Goal: Obtain resource: Obtain resource

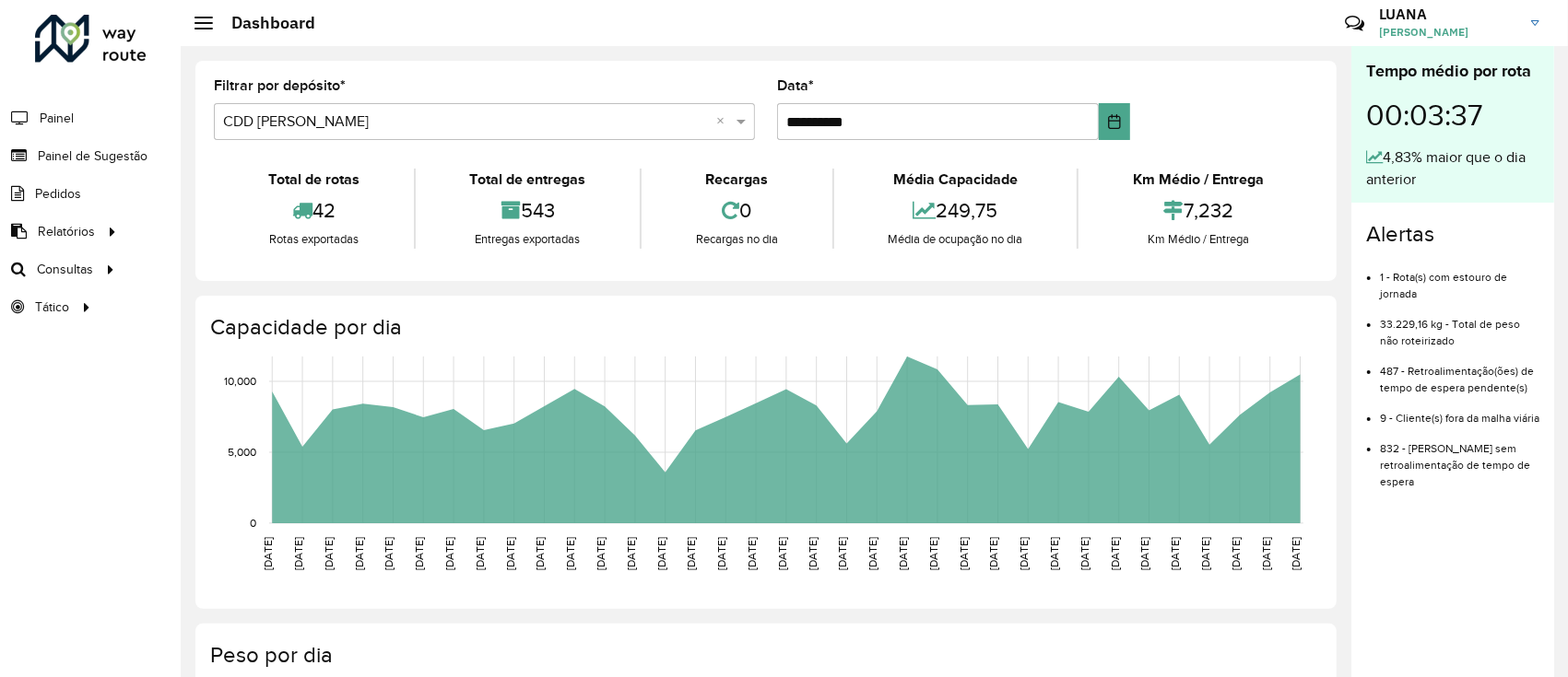
drag, startPoint x: 0, startPoint y: 0, endPoint x: 811, endPoint y: 261, distance: 852.0
click at [811, 261] on div "Total de rotas 42 Rotas exportadas Total de entregas 543 Entregas exportadas Re…" at bounding box center [765, 208] width 1104 height 108
drag, startPoint x: 133, startPoint y: 453, endPoint x: 96, endPoint y: 449, distance: 37.2
click at [96, 449] on div "Roteirizador AmbevTech Painel Painel de Sugestão Pedidos Relatórios Clientes Cl…" at bounding box center [90, 338] width 181 height 677
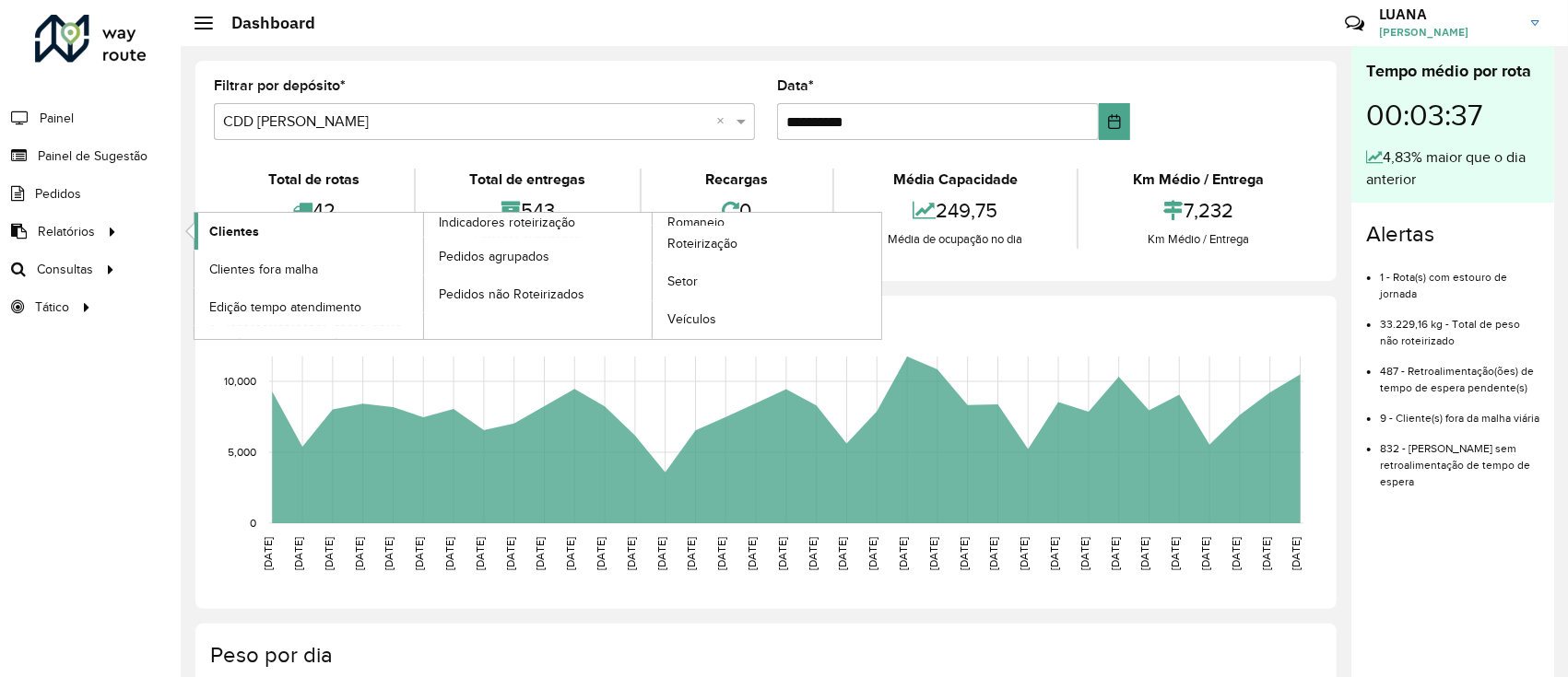
click at [251, 240] on span "Clientes" at bounding box center [233, 231] width 50 height 20
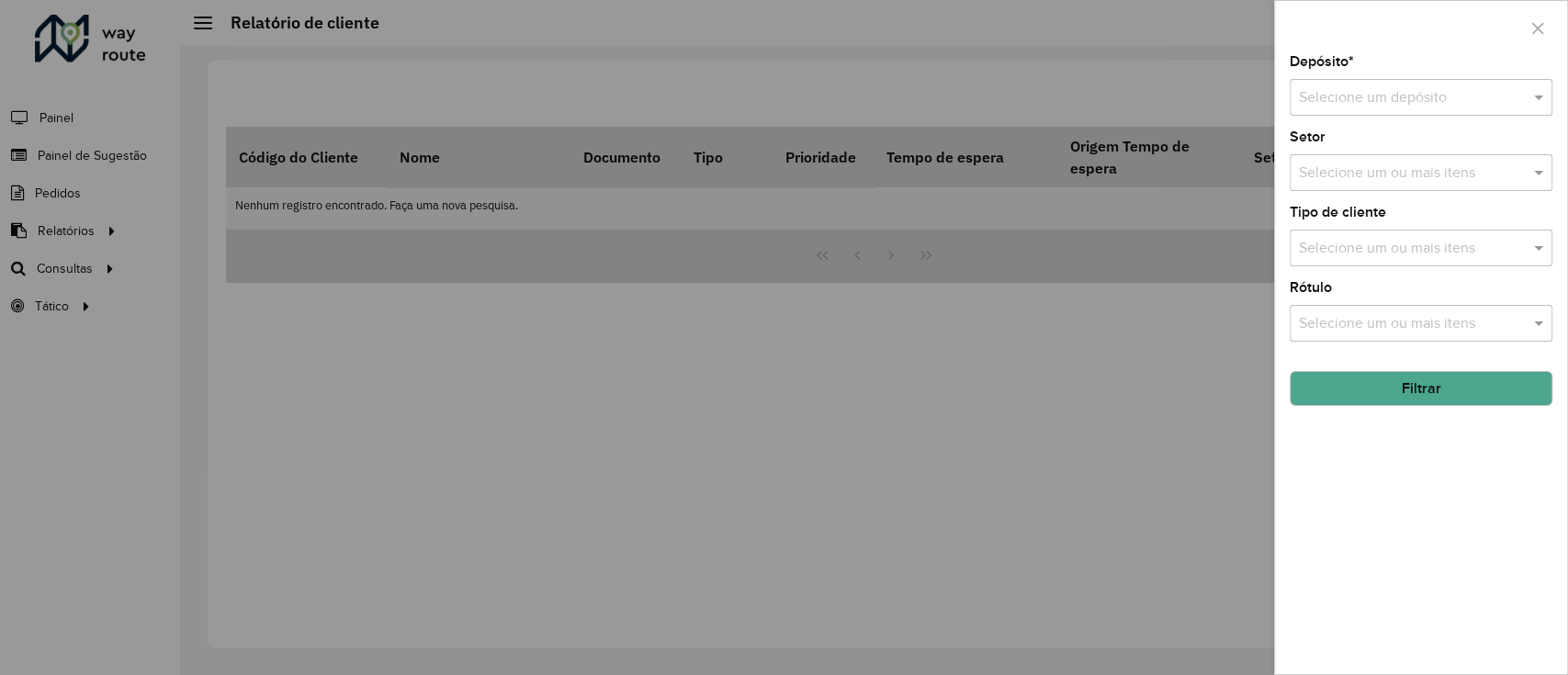
click at [1370, 87] on input "text" at bounding box center [1402, 98] width 207 height 22
click at [1407, 193] on div "CDD [PERSON_NAME]" at bounding box center [1420, 181] width 260 height 31
click at [1429, 395] on button "Filtrar" at bounding box center [1420, 388] width 262 height 35
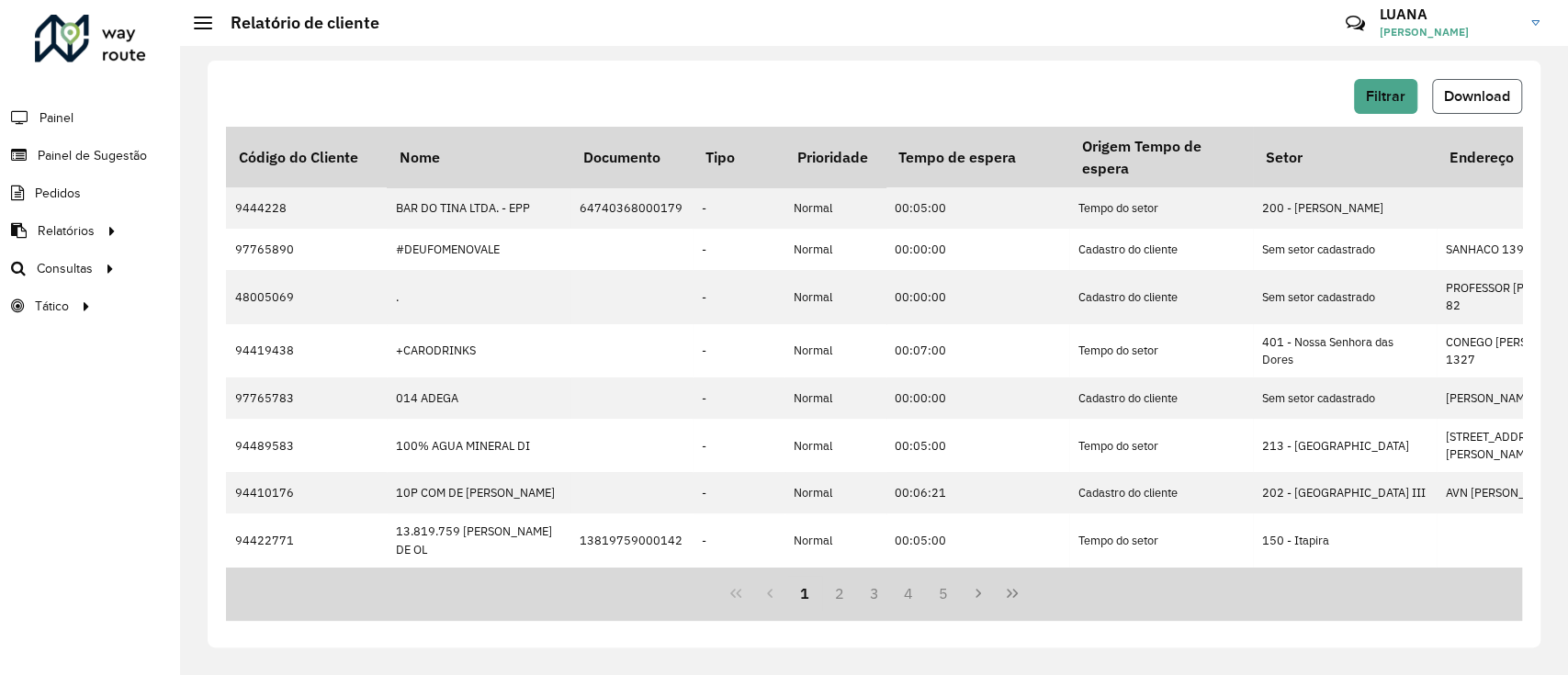
click at [1468, 89] on span "Download" at bounding box center [1477, 95] width 66 height 16
click at [279, 300] on link "Setores" at bounding box center [306, 305] width 225 height 36
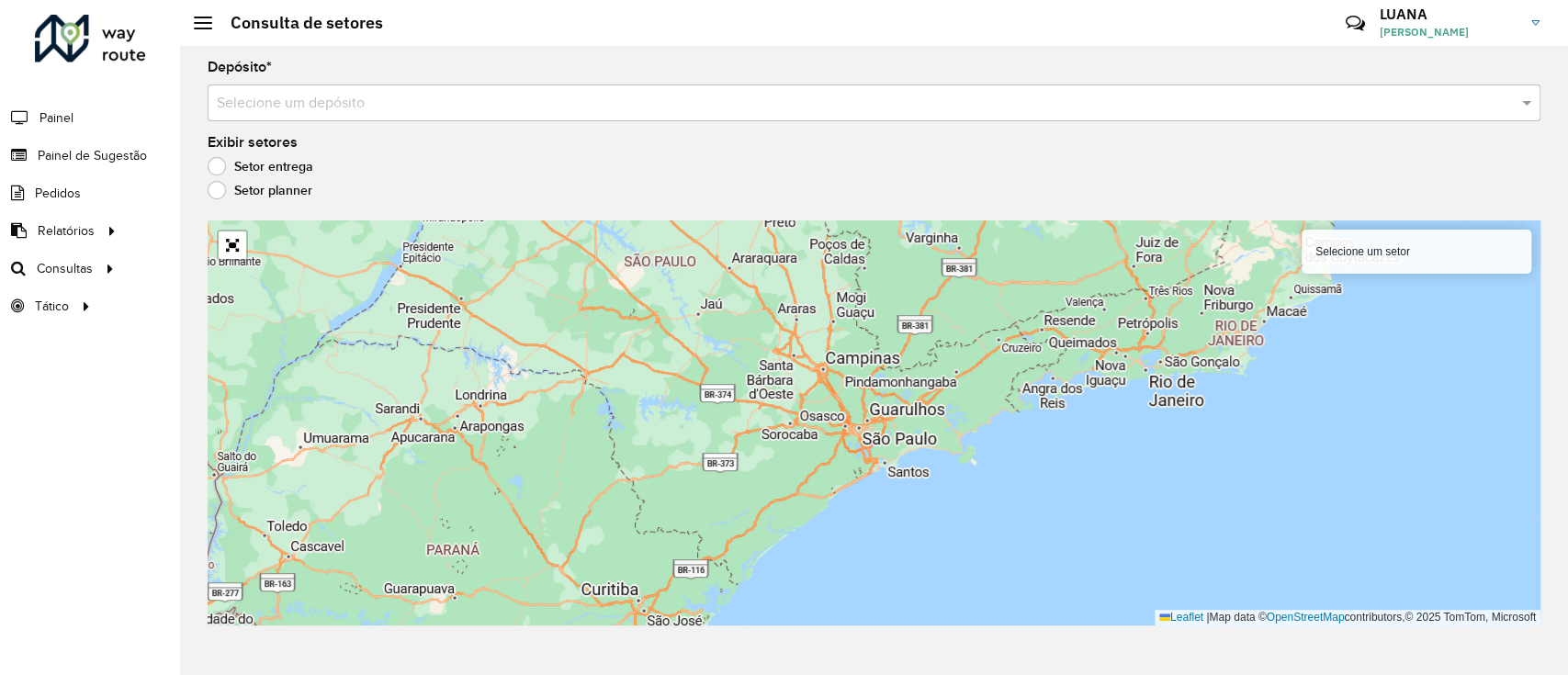
click at [516, 109] on input "text" at bounding box center [855, 104] width 1278 height 22
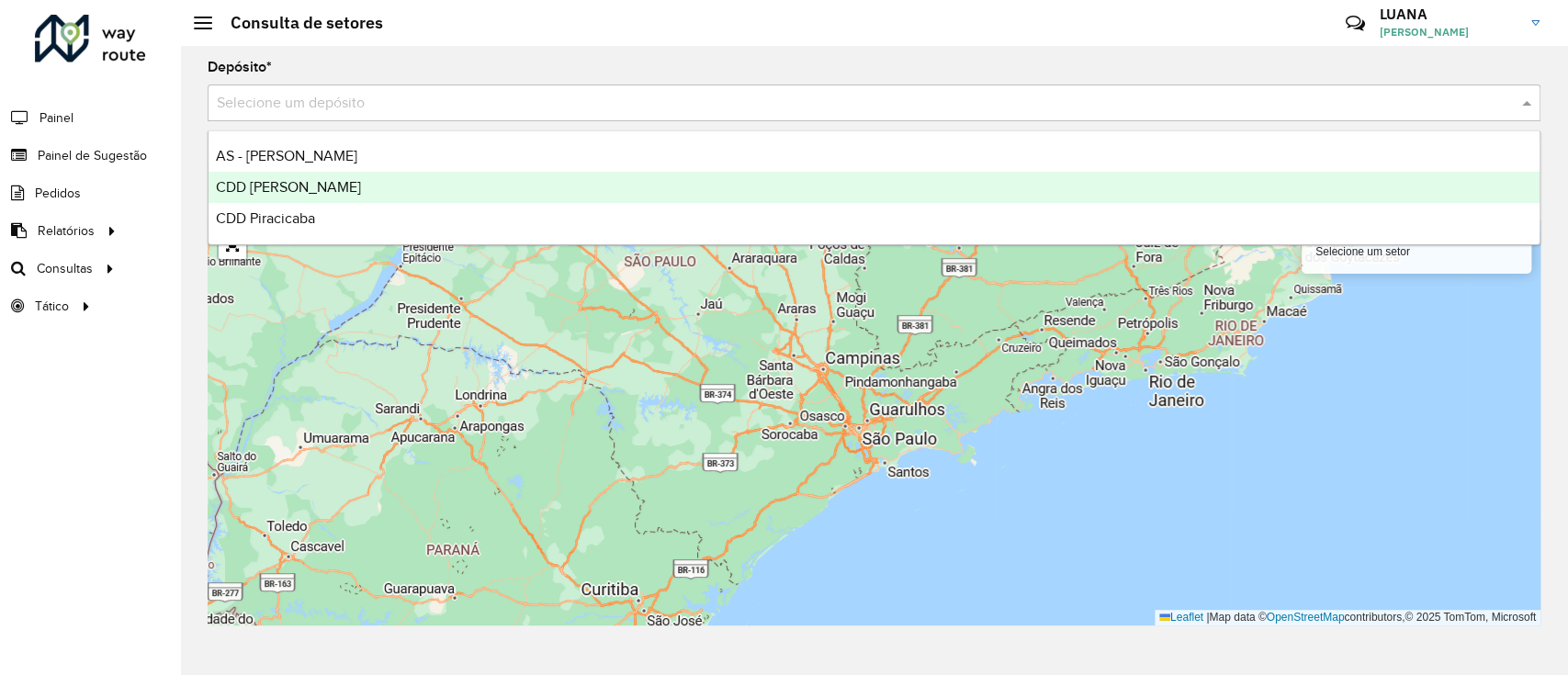
click at [454, 201] on div "CDD [PERSON_NAME]" at bounding box center [874, 187] width 1331 height 31
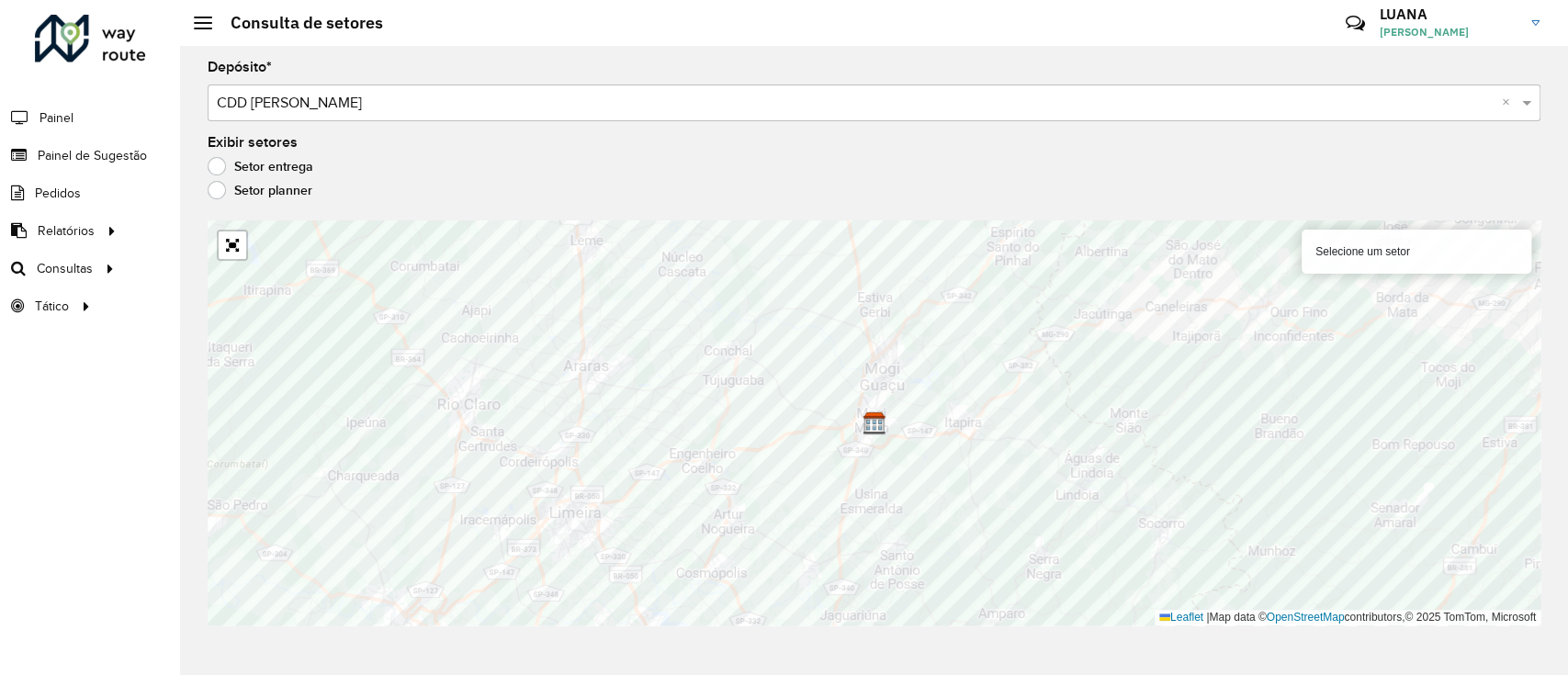
drag, startPoint x: 589, startPoint y: 174, endPoint x: 535, endPoint y: 177, distance: 54.1
click at [535, 177] on div "Setor entrega" at bounding box center [874, 171] width 1333 height 22
drag, startPoint x: 904, startPoint y: 145, endPoint x: 731, endPoint y: 188, distance: 178.3
click at [717, 145] on div "Exibir setores Setor entrega Setor planner" at bounding box center [874, 171] width 1333 height 70
click at [229, 237] on link "Abrir mapa em tela cheia" at bounding box center [232, 246] width 28 height 28
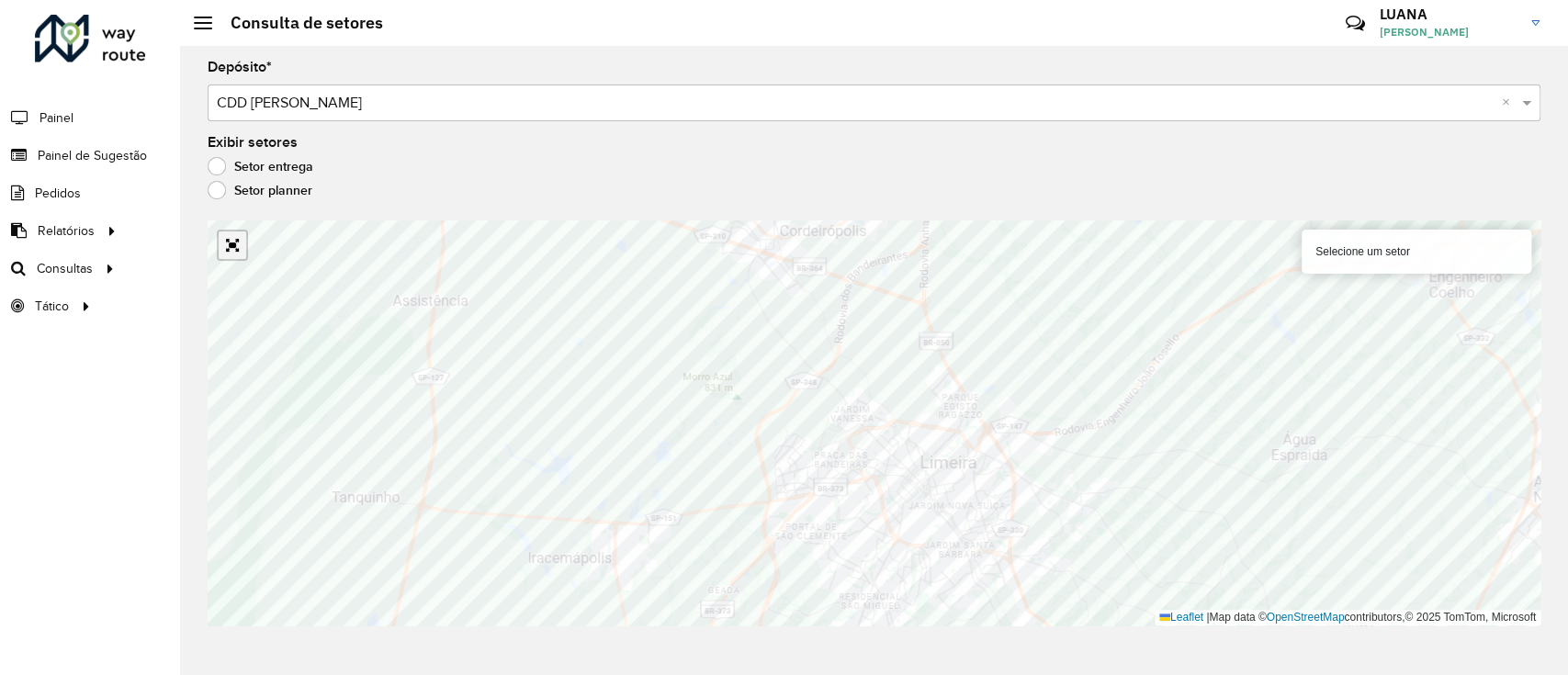
click at [239, 250] on link "Abrir mapa em tela cheia" at bounding box center [232, 246] width 28 height 28
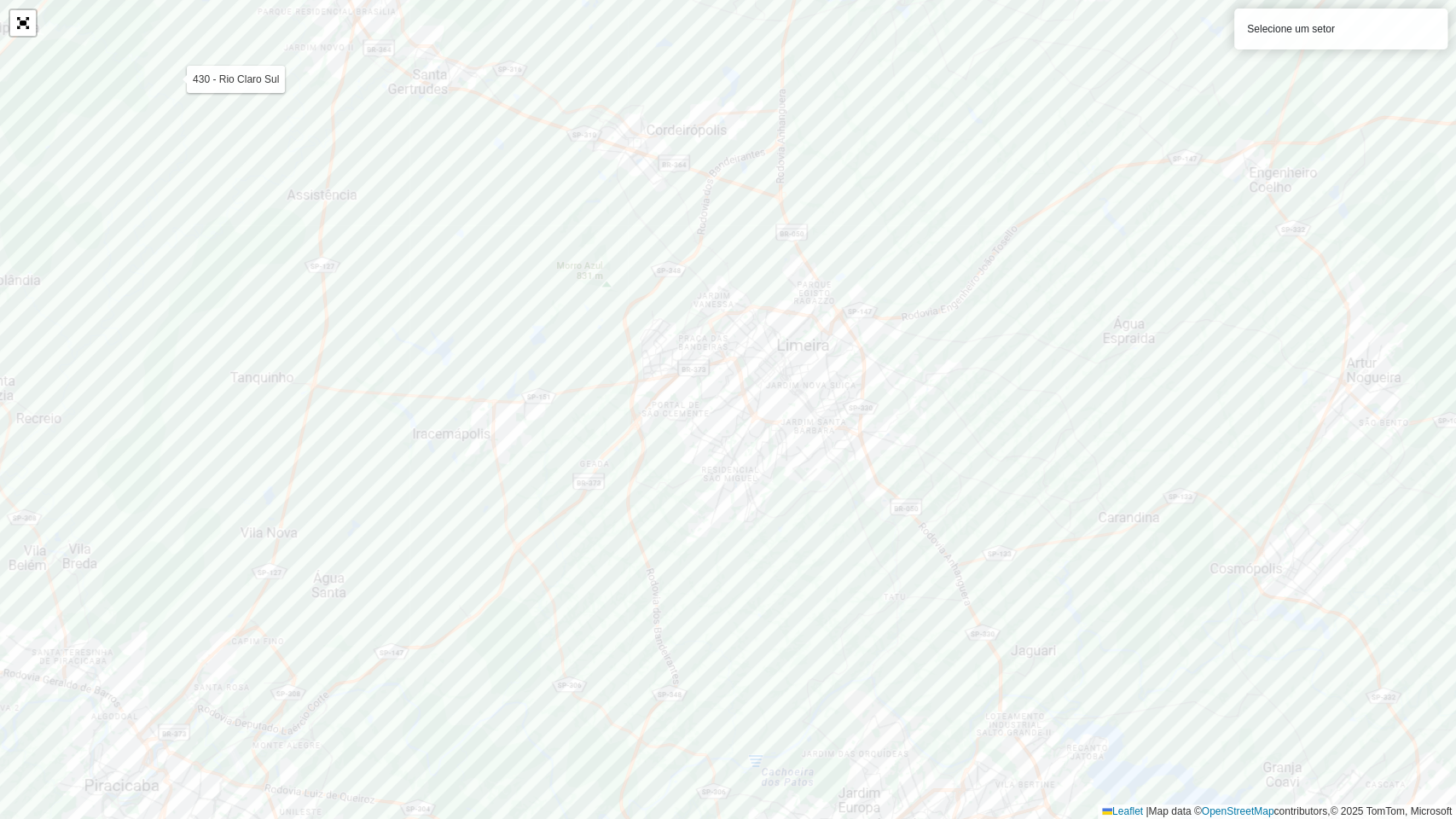
click at [9, 23] on div at bounding box center [23, 23] width 29 height 29
click at [24, 23] on link "Abrir mapa em tela cheia" at bounding box center [23, 23] width 26 height 26
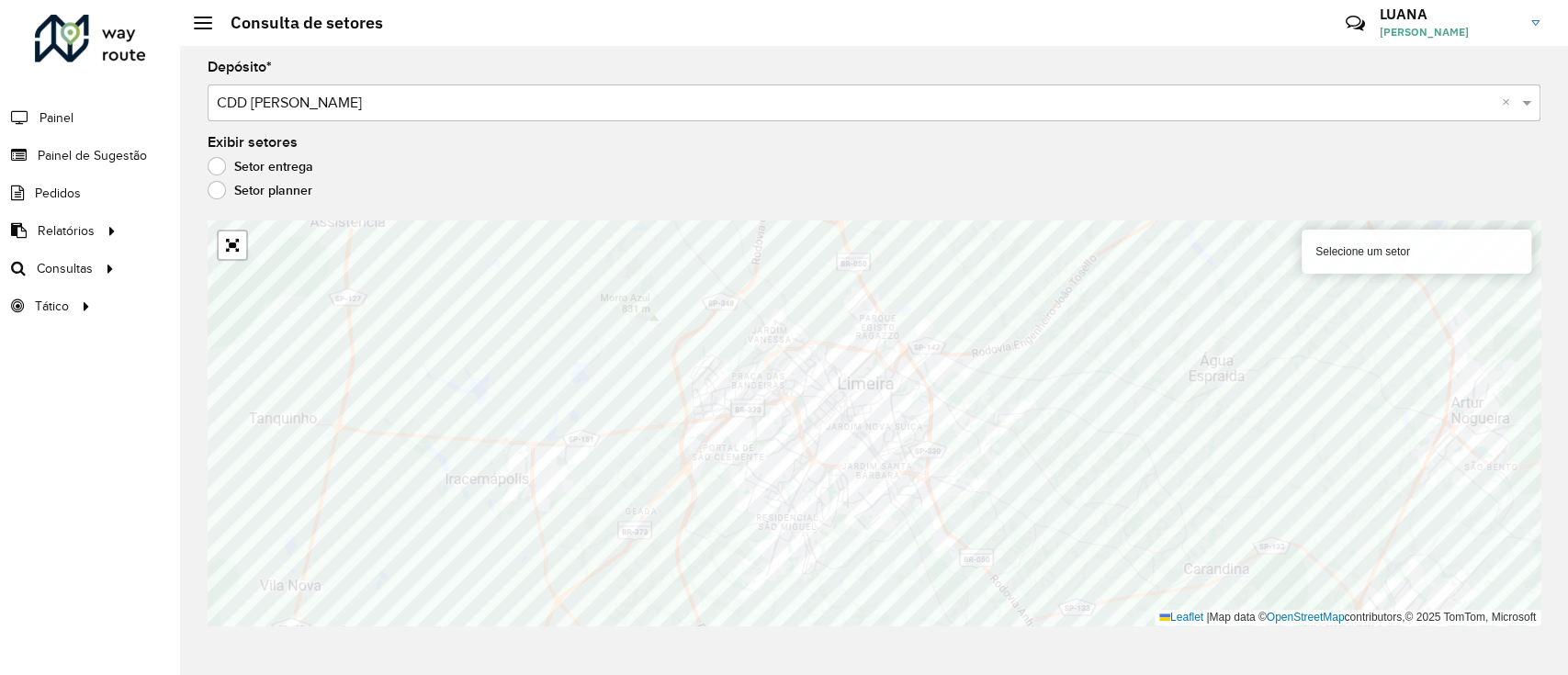
drag, startPoint x: 890, startPoint y: 186, endPoint x: 668, endPoint y: 124, distance: 230.5
click at [767, 185] on div "Setor planner" at bounding box center [874, 195] width 1333 height 22
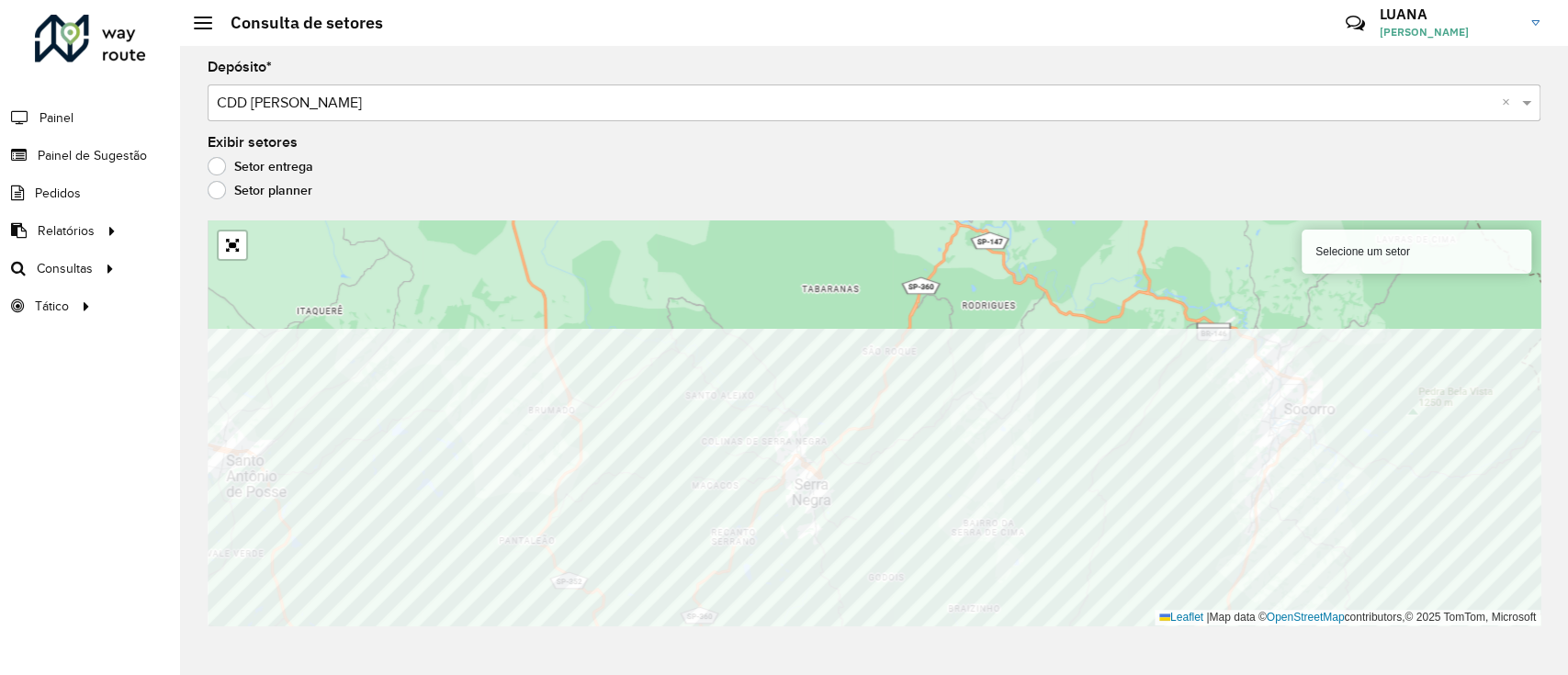
click at [945, 638] on div "Depósito * Selecione um depósito × CDD Mogi Mirim × Exibir setores Setor entreg…" at bounding box center [874, 360] width 1388 height 629
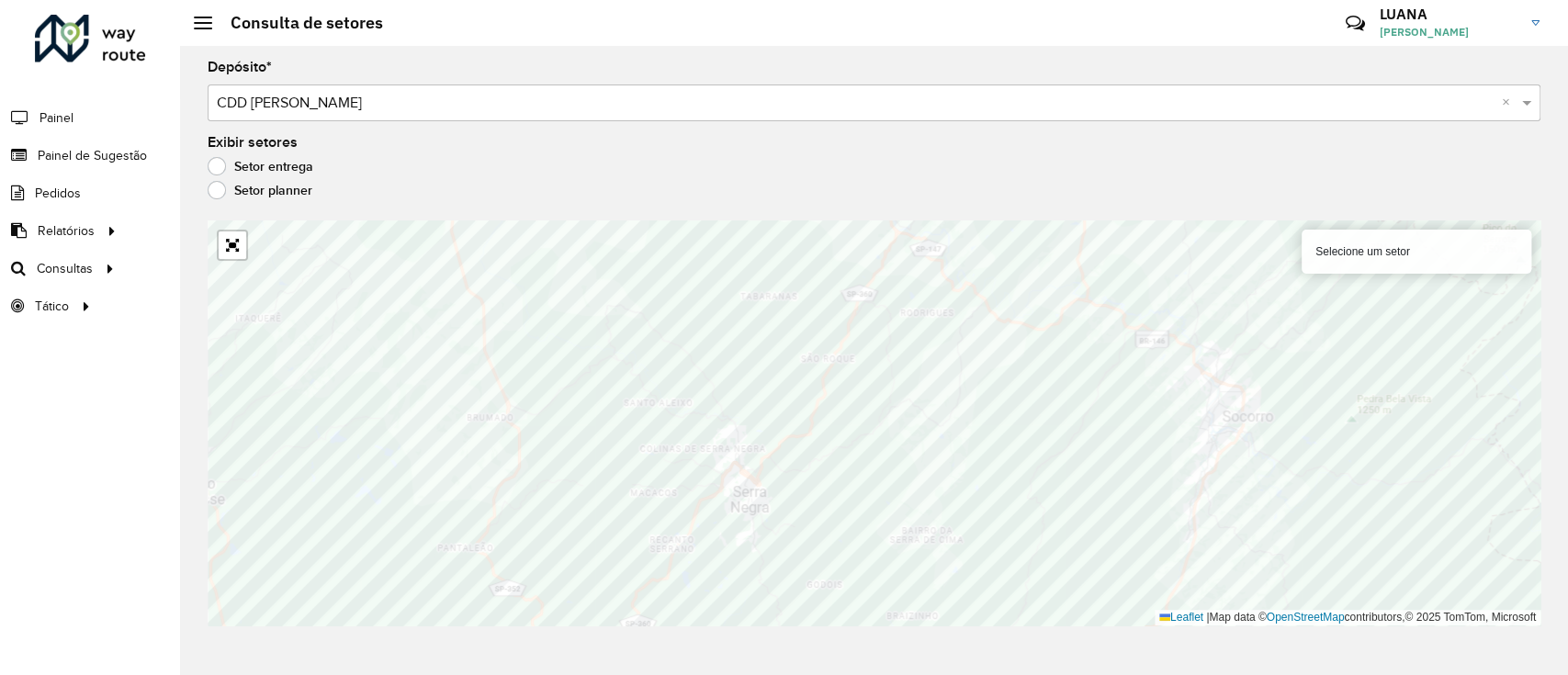
drag, startPoint x: 1010, startPoint y: 188, endPoint x: 845, endPoint y: 207, distance: 166.1
click at [830, 177] on div "Setor entrega" at bounding box center [874, 171] width 1333 height 22
drag, startPoint x: 772, startPoint y: 139, endPoint x: 668, endPoint y: 158, distance: 105.7
click at [668, 158] on div "Exibir setores Setor entrega Setor planner" at bounding box center [874, 171] width 1333 height 70
